Goal: Task Accomplishment & Management: Manage account settings

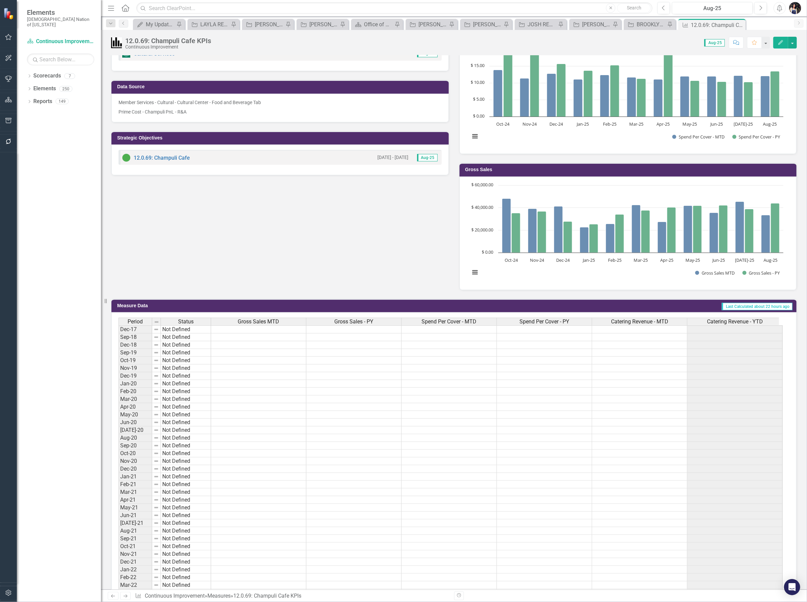
scroll to position [253, 0]
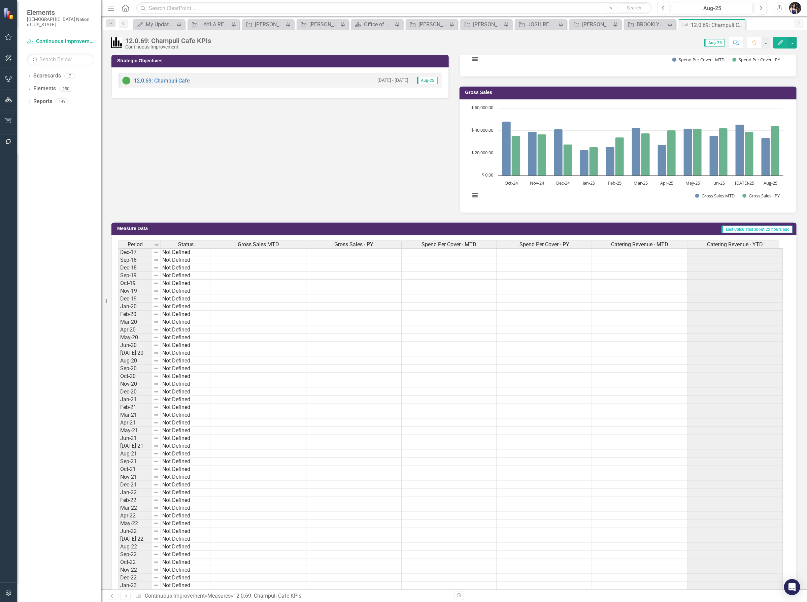
click at [780, 41] on icon "Edit" at bounding box center [781, 42] width 6 height 5
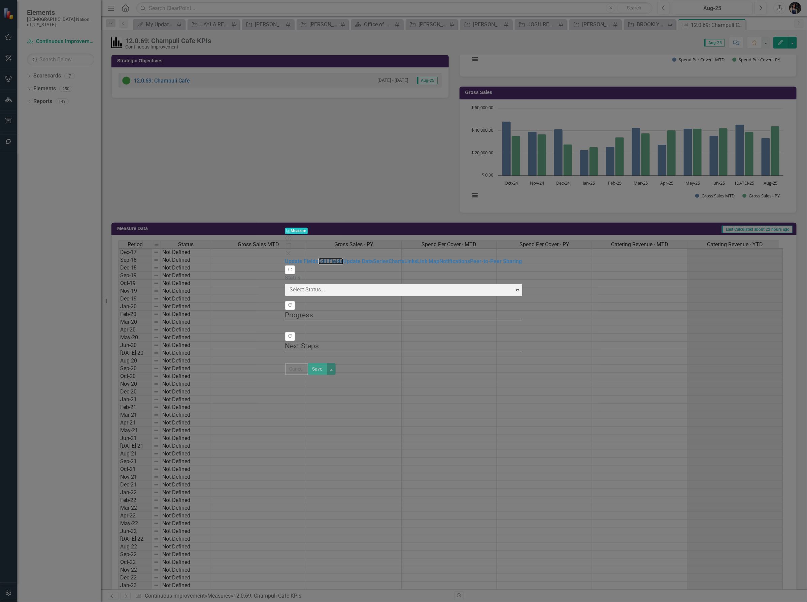
click at [319, 258] on link "Edit Fields" at bounding box center [331, 261] width 25 height 6
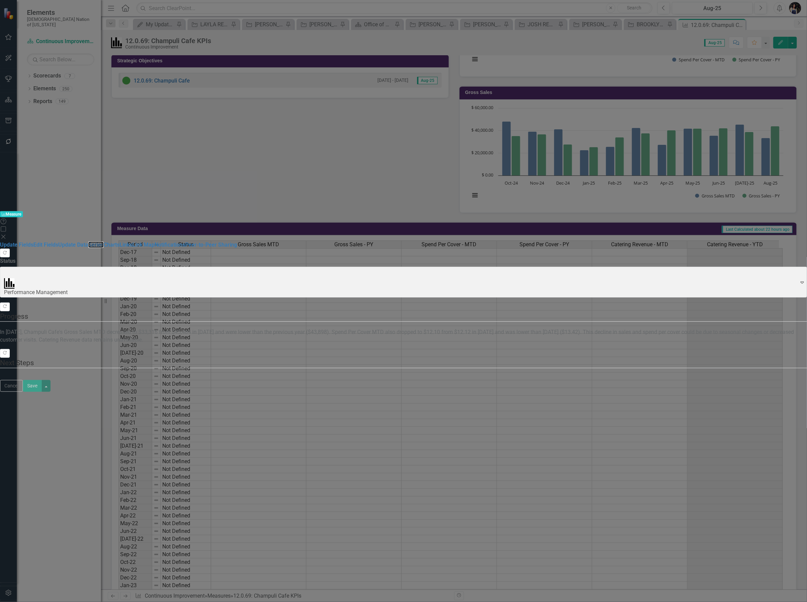
click at [104, 242] on link "Series" at bounding box center [95, 245] width 15 height 6
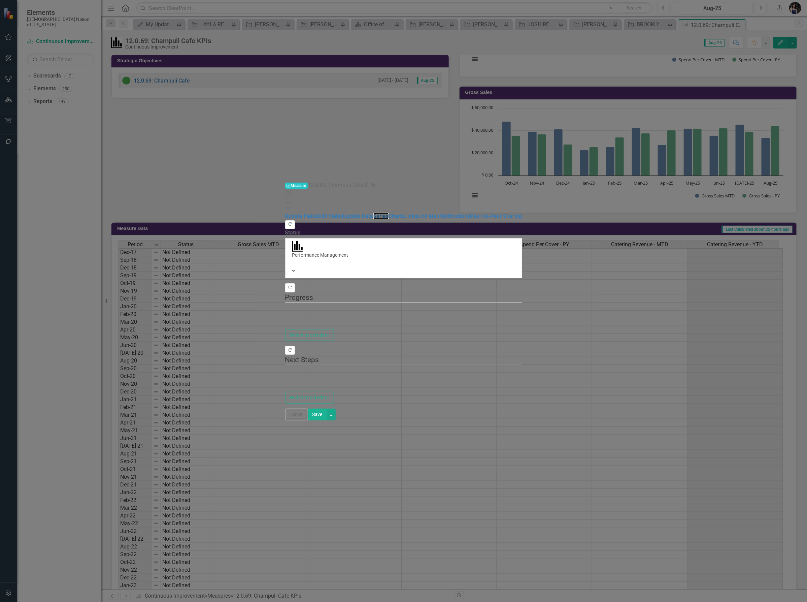
click at [374, 213] on link "Series" at bounding box center [381, 216] width 15 height 6
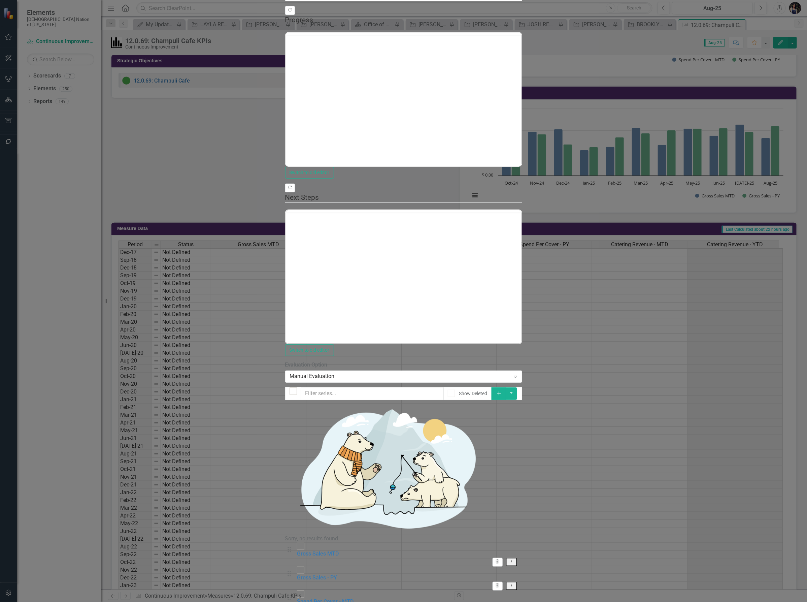
checkbox input "false"
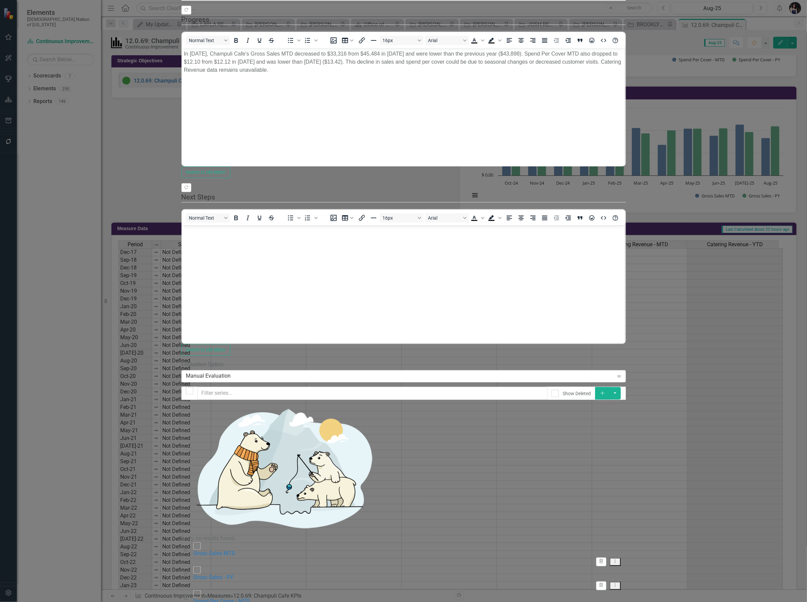
scroll to position [0, 0]
click at [606, 391] on icon "Add" at bounding box center [603, 393] width 6 height 5
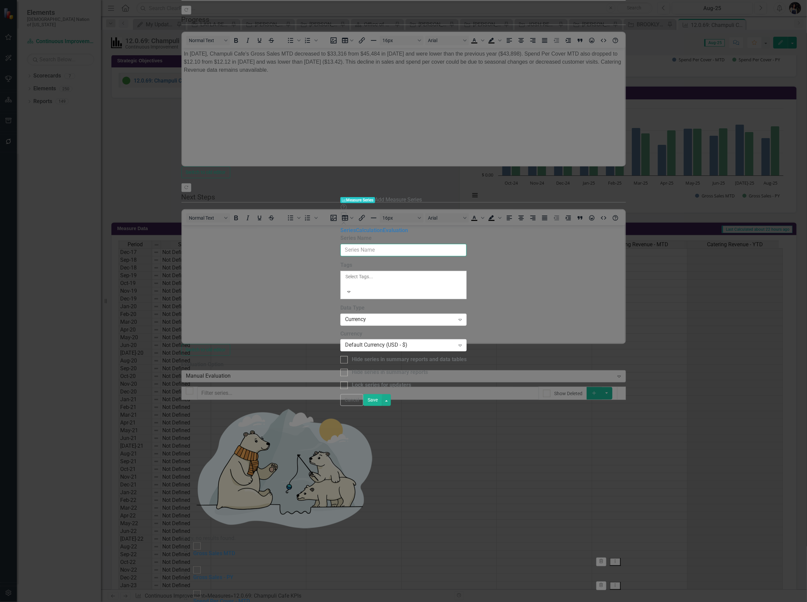
click at [341, 244] on input "Series Name" at bounding box center [404, 250] width 126 height 12
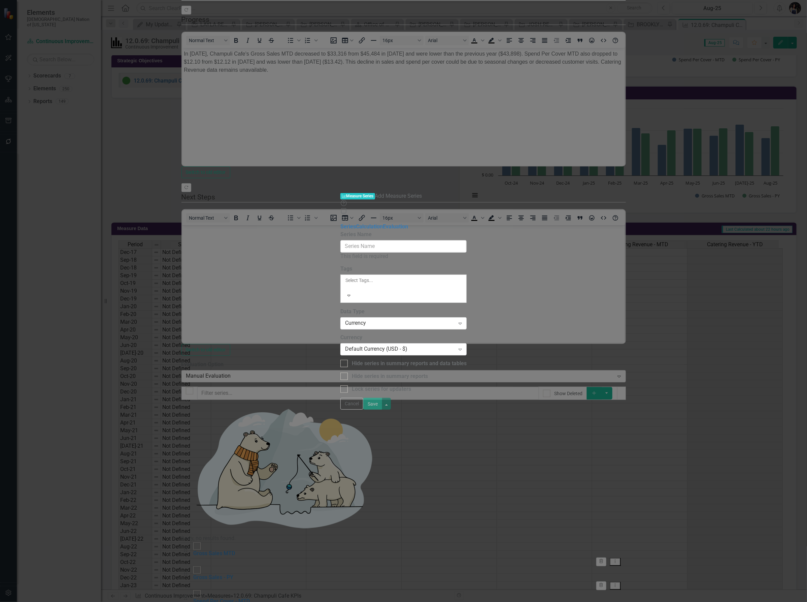
click at [363, 410] on button "Cancel" at bounding box center [352, 404] width 23 height 12
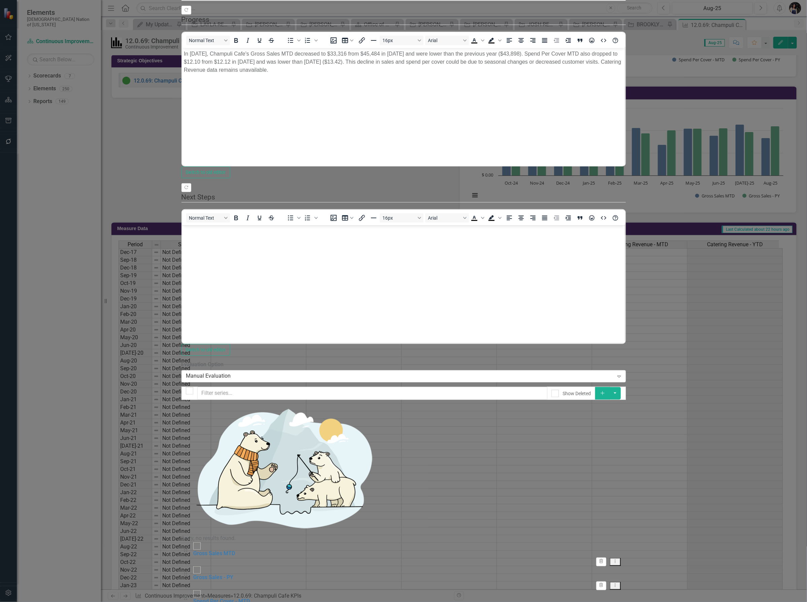
click at [606, 391] on icon "Add" at bounding box center [603, 393] width 6 height 5
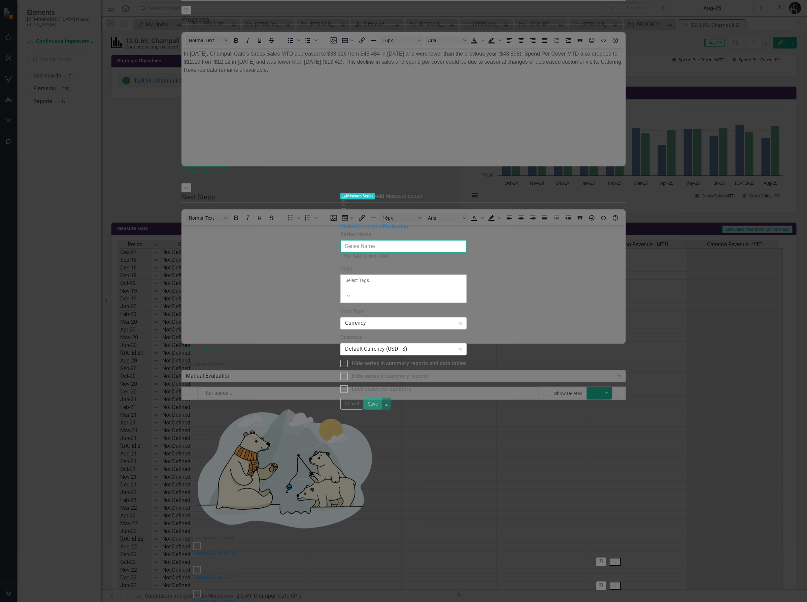
click at [346, 240] on input "Series Name" at bounding box center [404, 246] width 126 height 12
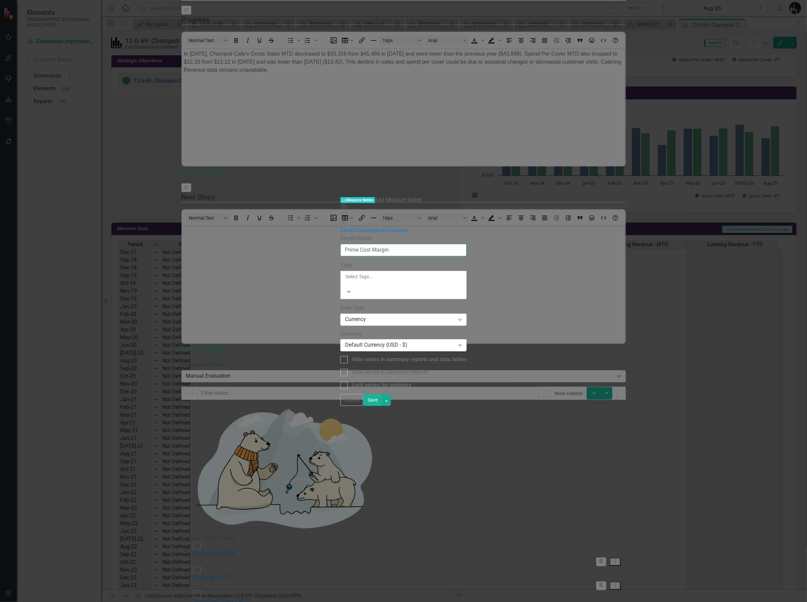
type input "Prime Cost Margin"
click at [353, 280] on div at bounding box center [404, 283] width 118 height 7
click at [368, 297] on div "From this page, you can edit the name, type, and visibility options of your ser…" at bounding box center [404, 311] width 126 height 155
click at [346, 316] on div "Currency" at bounding box center [400, 320] width 110 height 8
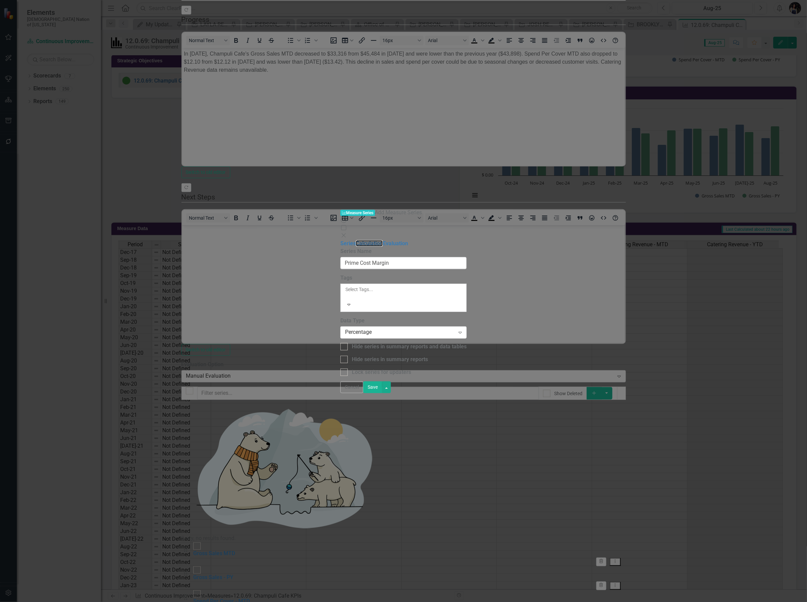
click at [356, 240] on link "Calculation" at bounding box center [369, 243] width 27 height 6
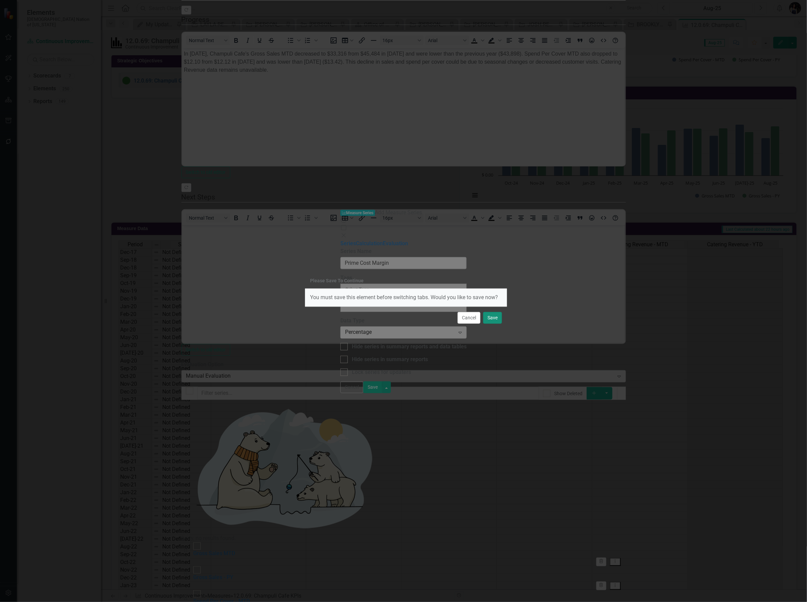
click at [493, 319] on button "Save" at bounding box center [492, 318] width 19 height 12
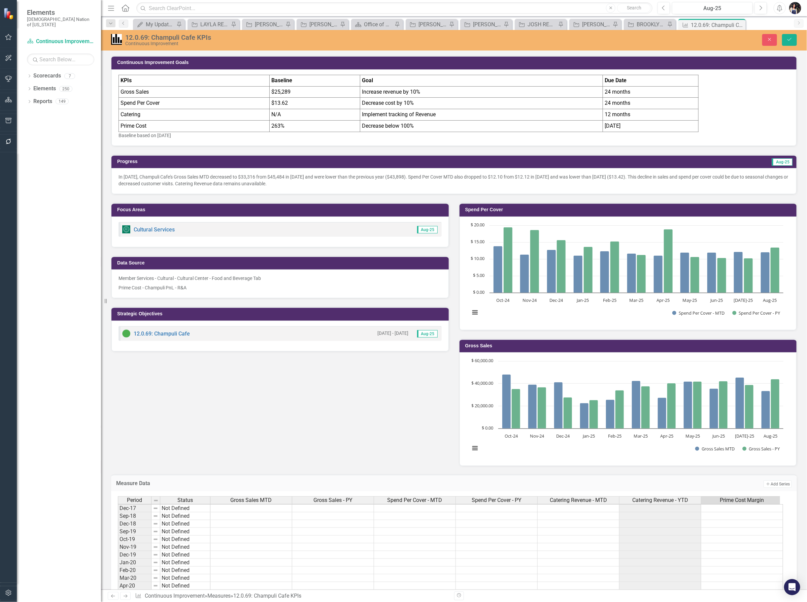
scroll to position [13, 0]
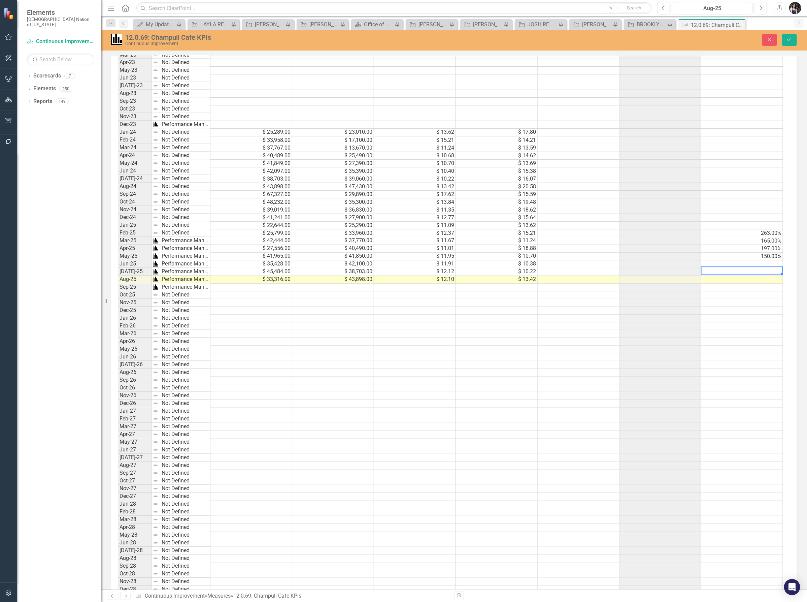
click at [742, 260] on td at bounding box center [743, 264] width 82 height 8
type textarea "163"
type textarea "137"
type textarea "170"
click at [792, 39] on icon "submit" at bounding box center [790, 39] width 4 height 3
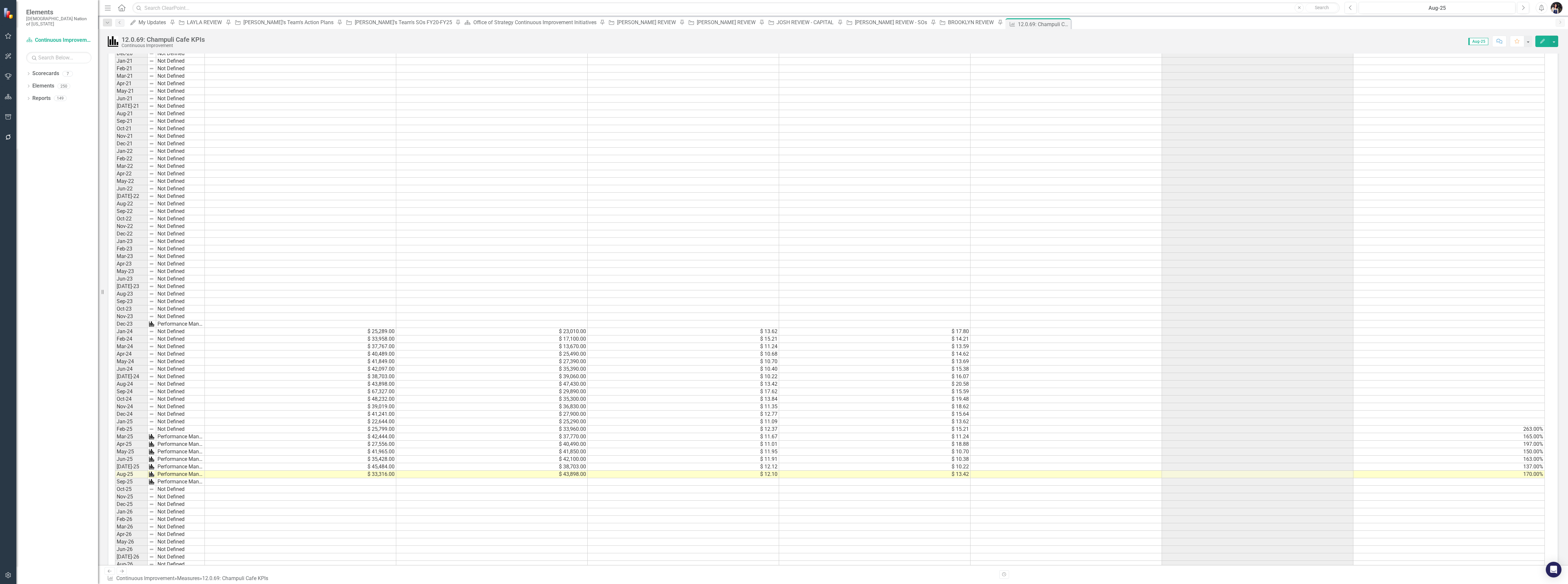
scroll to position [0, 0]
click at [783, 43] on icon "Edit" at bounding box center [1543, 41] width 6 height 5
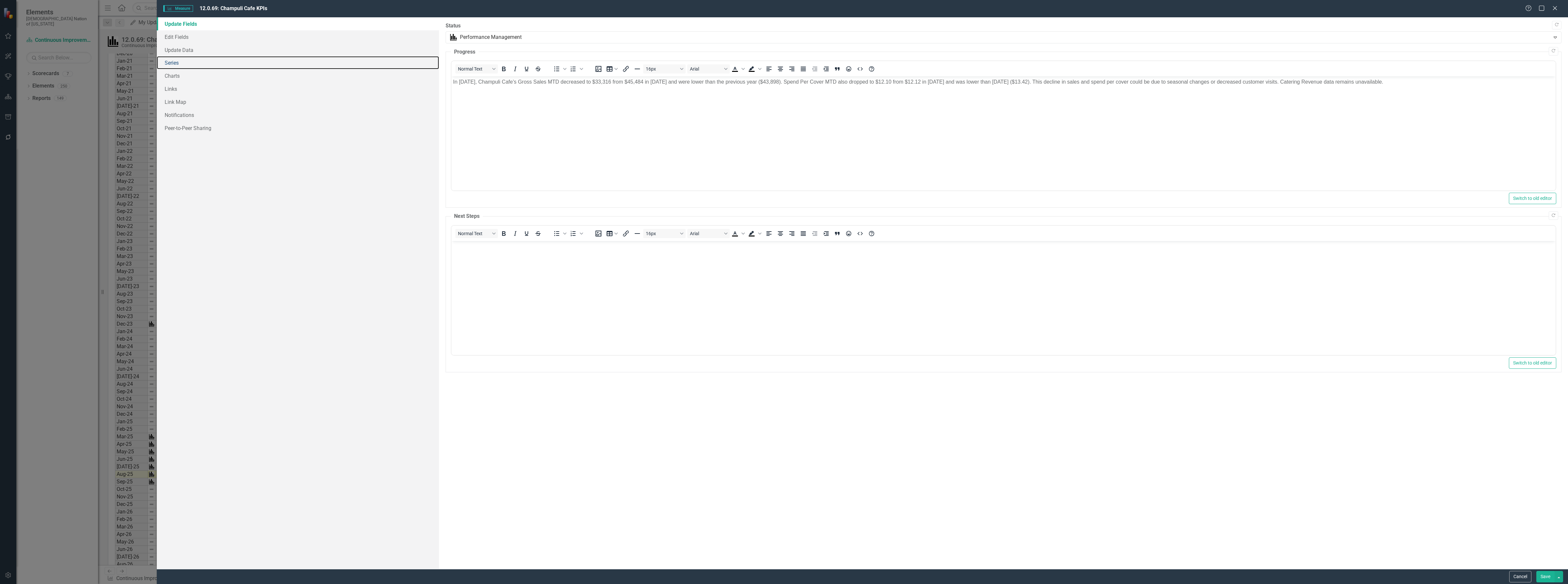
click at [180, 69] on link "Series" at bounding box center [298, 62] width 282 height 13
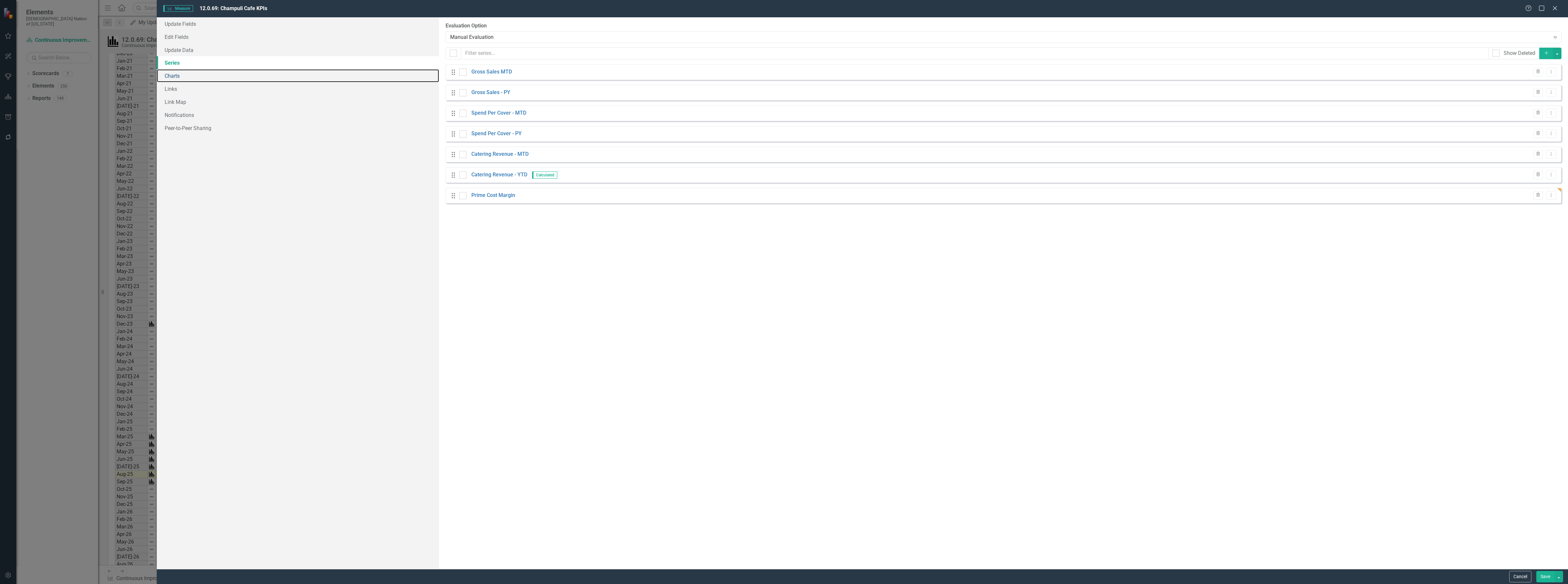
click at [180, 74] on link "Charts" at bounding box center [298, 75] width 282 height 13
checkbox input "false"
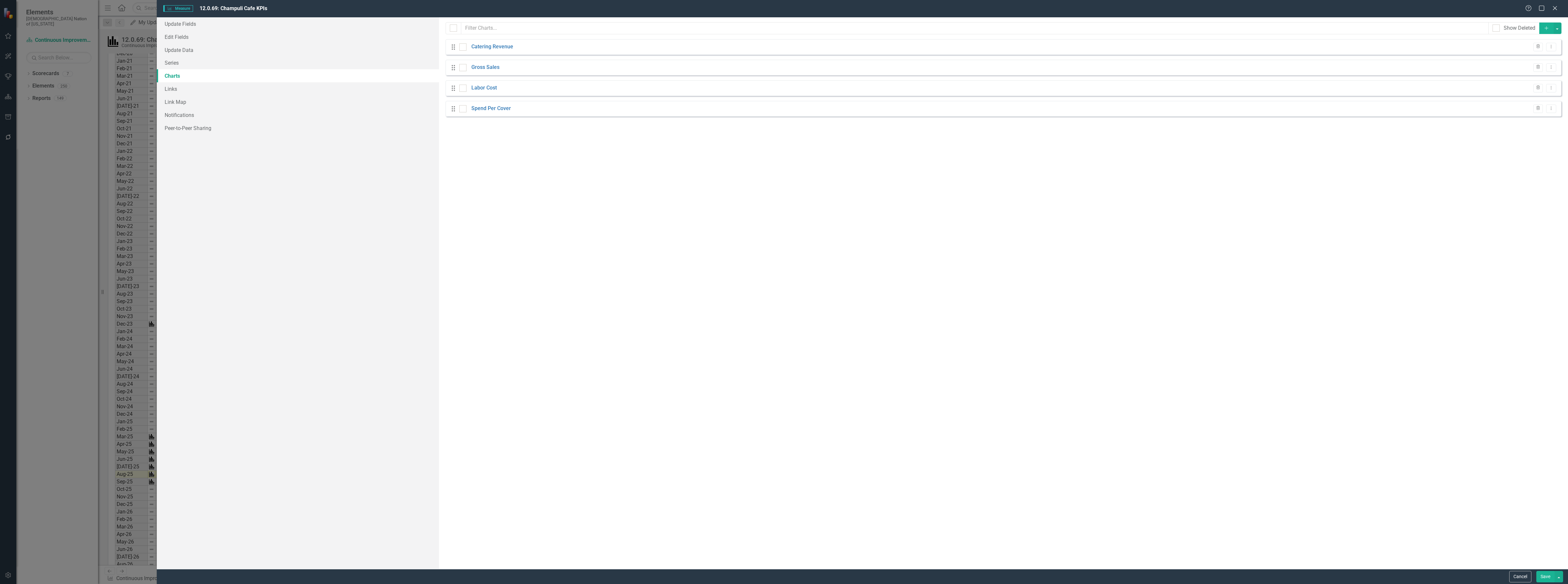
click at [783, 31] on button "Add" at bounding box center [1546, 28] width 15 height 12
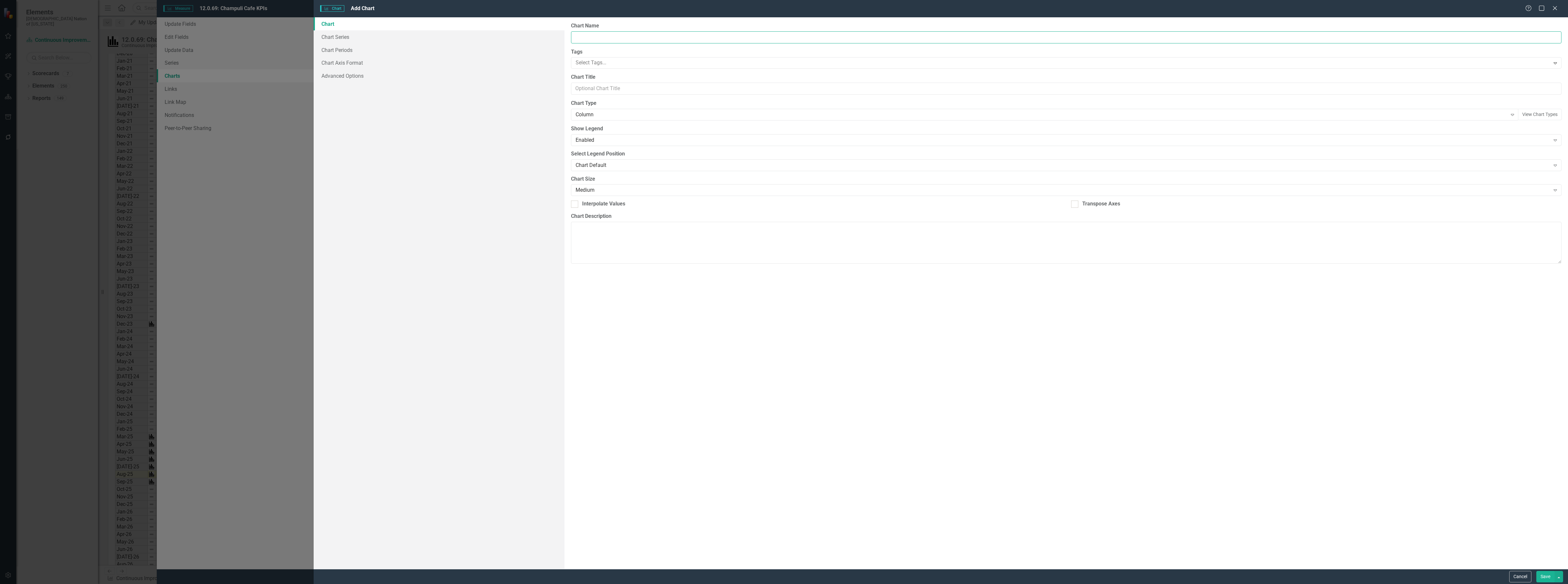
click at [598, 39] on input "Chart Name" at bounding box center [1066, 37] width 990 height 12
type input "Prime Cost Margin"
click at [350, 43] on link "Chart Series" at bounding box center [438, 36] width 251 height 13
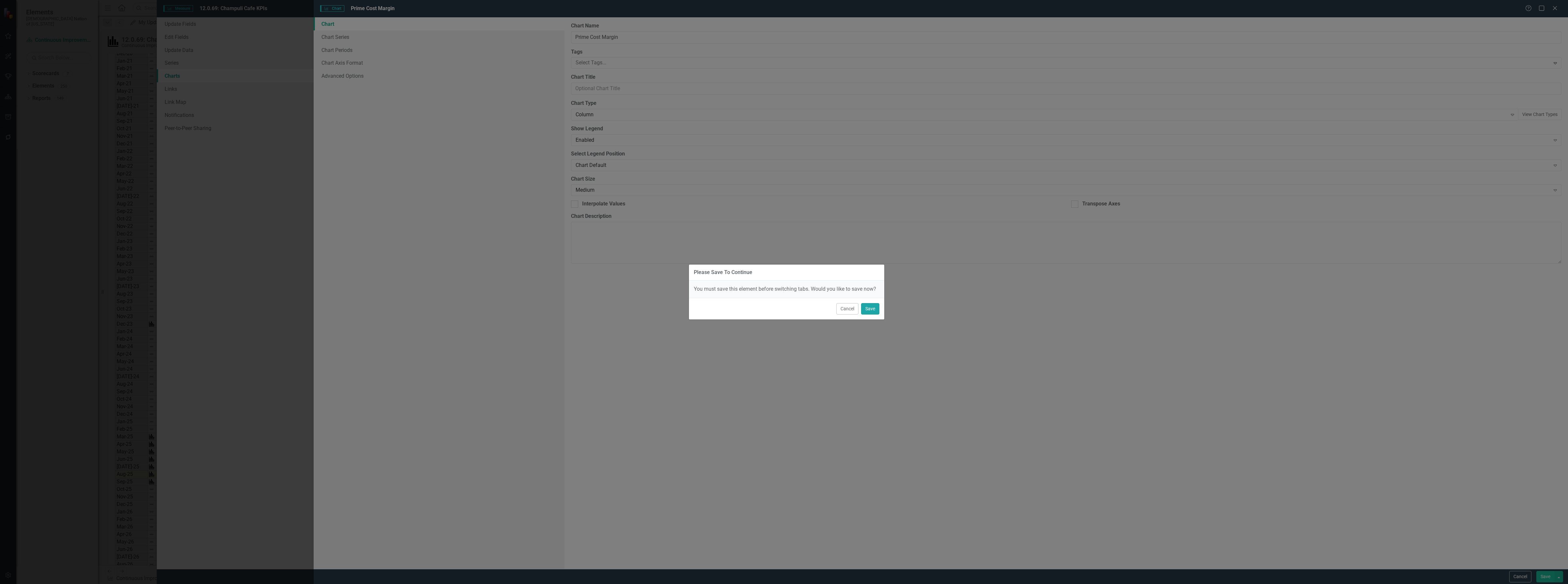
click at [783, 313] on button "Save" at bounding box center [870, 309] width 18 height 12
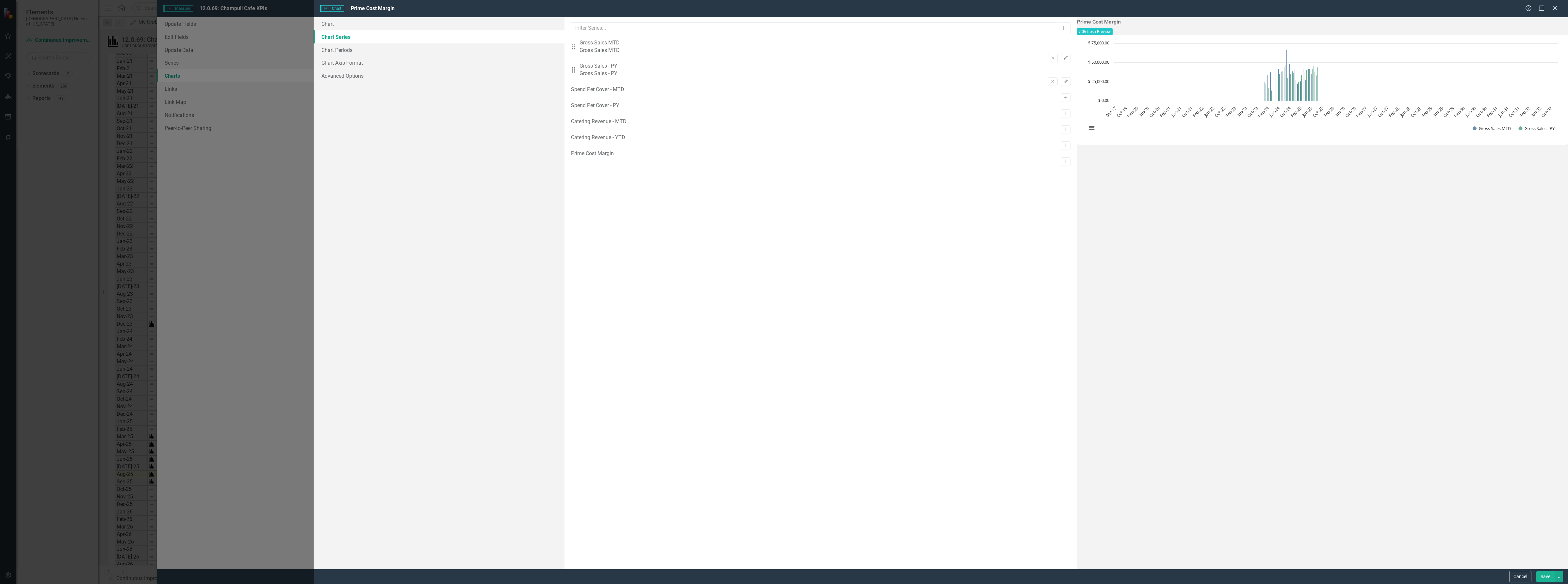
click at [783, 163] on icon "Activate" at bounding box center [1065, 161] width 5 height 4
click at [783, 576] on button "Cancel" at bounding box center [1520, 577] width 22 height 12
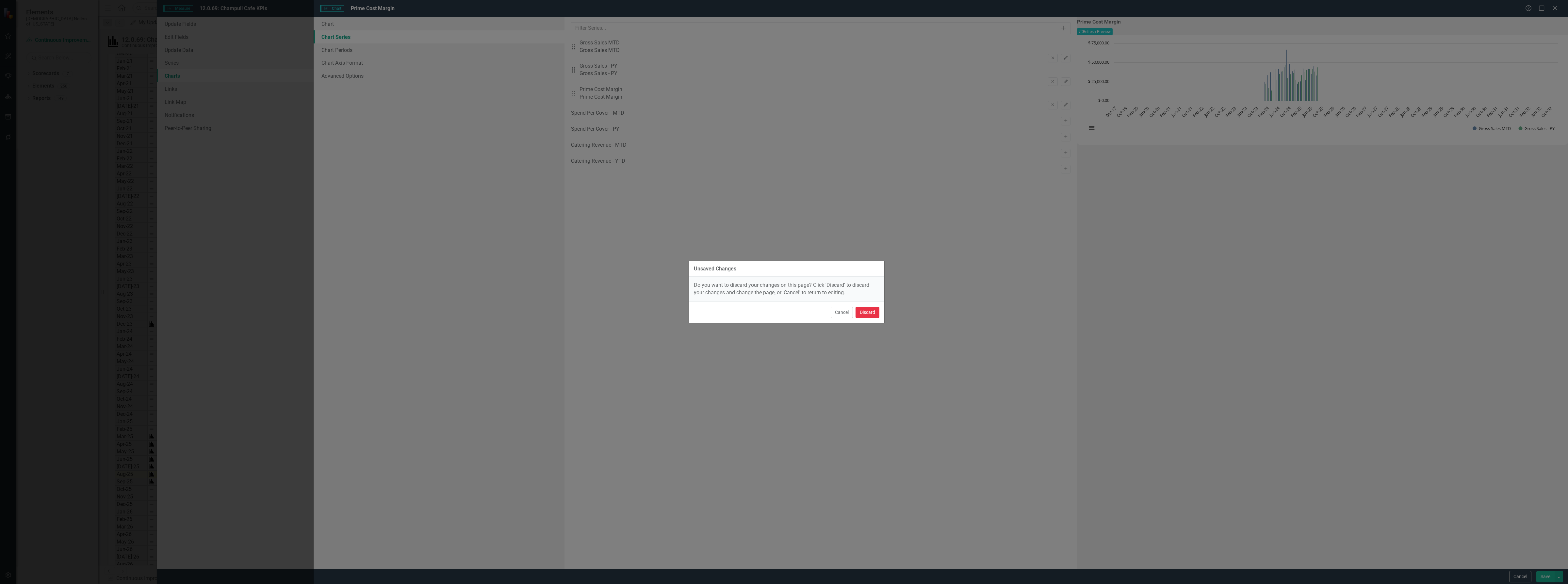
click at [783, 316] on button "Discard" at bounding box center [867, 312] width 24 height 12
